Goal: Transaction & Acquisition: Obtain resource

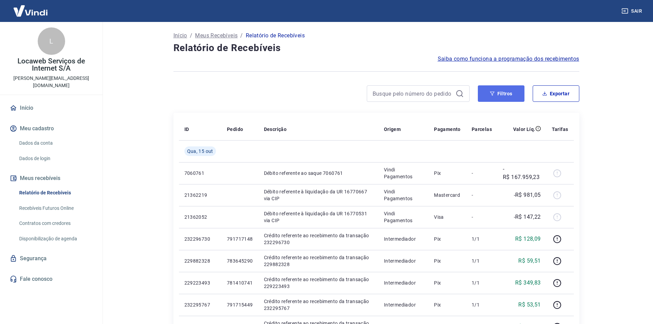
click at [493, 101] on button "Filtros" at bounding box center [501, 93] width 47 height 16
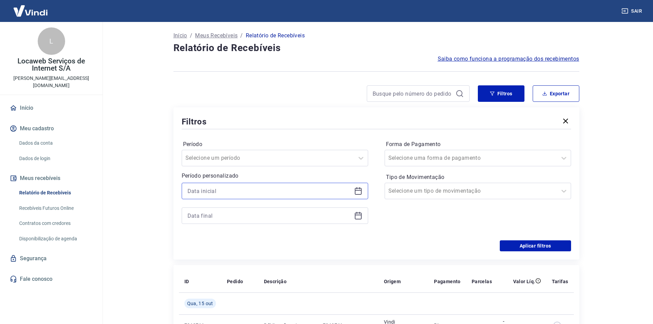
click at [268, 191] on input at bounding box center [270, 191] width 164 height 10
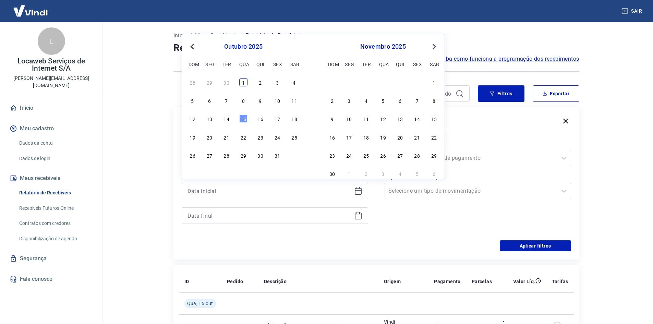
click at [242, 81] on div "1" at bounding box center [243, 82] width 8 height 8
type input "01/10/2025"
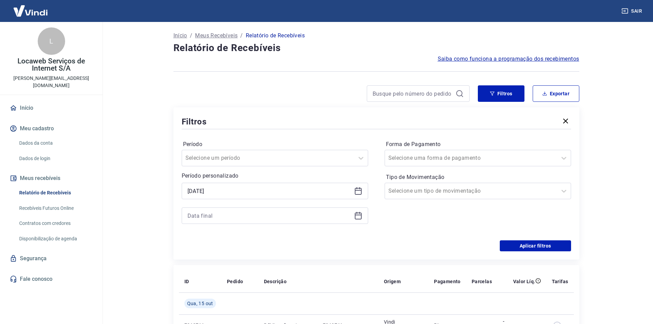
click at [357, 217] on icon at bounding box center [358, 216] width 8 height 8
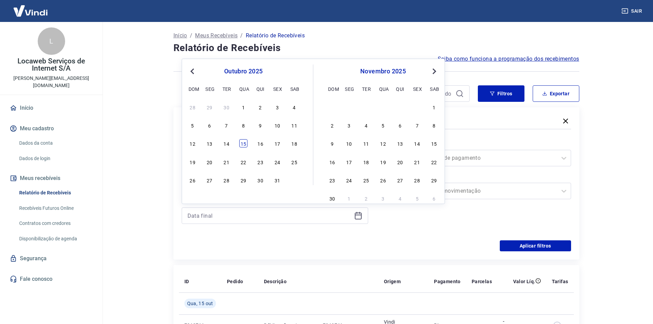
click at [242, 143] on div "15" at bounding box center [243, 143] width 8 height 8
type input "15/10/2025"
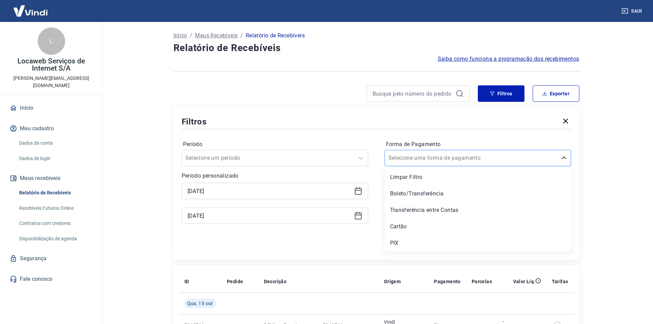
click at [480, 160] on div at bounding box center [470, 158] width 165 height 10
click at [401, 228] on div "Cartão" at bounding box center [478, 227] width 187 height 14
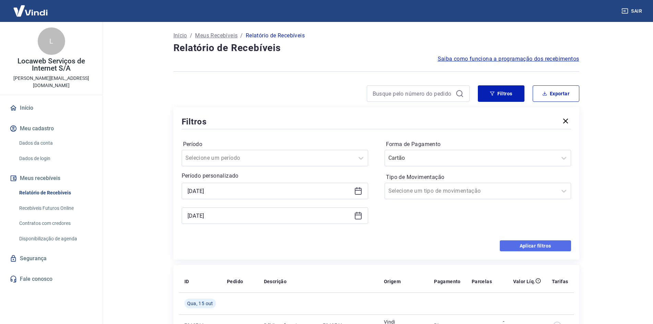
click at [544, 249] on button "Aplicar filtros" at bounding box center [535, 245] width 71 height 11
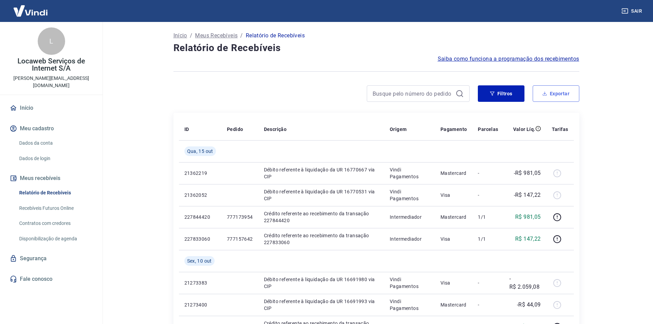
click at [546, 93] on icon "button" at bounding box center [544, 93] width 5 height 5
type input "01/10/2025"
type input "15/10/2025"
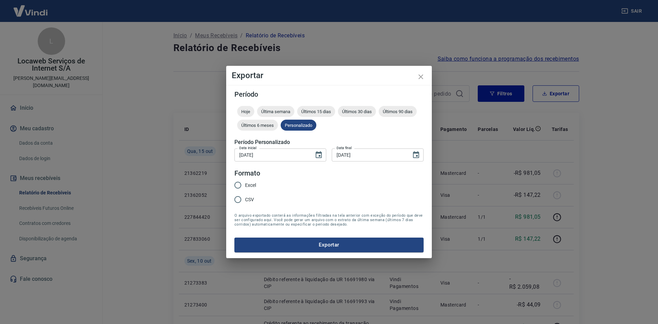
click at [240, 183] on input "Excel" at bounding box center [238, 185] width 14 height 14
radio input "true"
drag, startPoint x: 345, startPoint y: 249, endPoint x: 356, endPoint y: 252, distance: 12.0
click at [345, 249] on button "Exportar" at bounding box center [329, 245] width 189 height 14
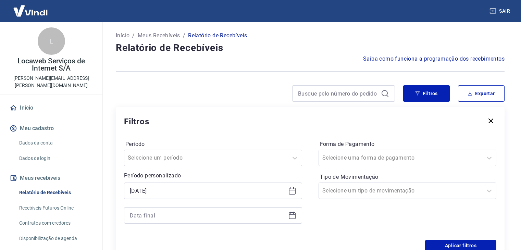
scroll to position [103, 0]
